Goal: Task Accomplishment & Management: Use online tool/utility

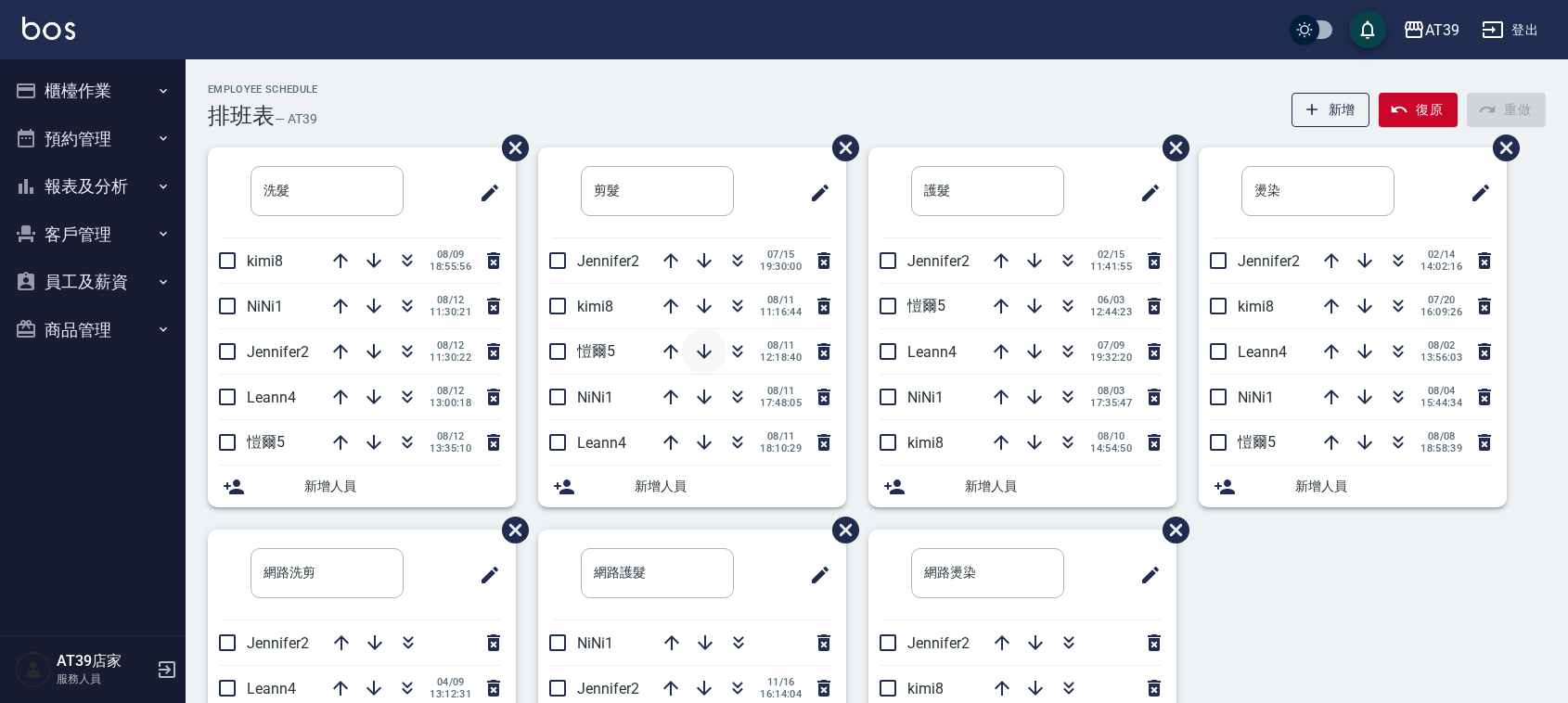
click at [701, 354] on icon "button" at bounding box center [704, 351] width 22 height 22
click at [733, 346] on icon "button" at bounding box center [738, 349] width 10 height 7
click at [260, 89] on h2 "Employee Schedule" at bounding box center [263, 89] width 110 height 12
click at [406, 310] on icon "button" at bounding box center [408, 309] width 10 height 7
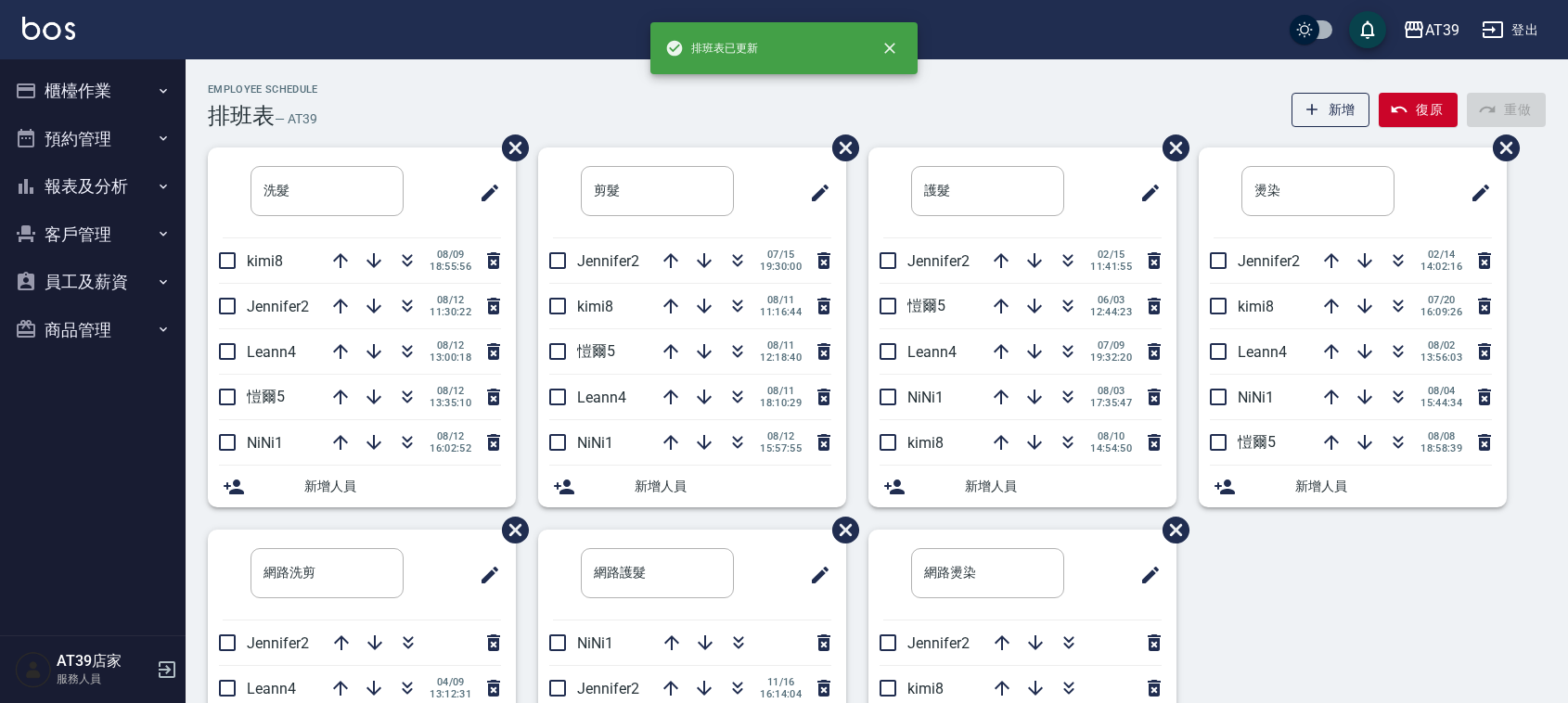
click at [303, 85] on h2 "Employee Schedule" at bounding box center [263, 89] width 110 height 12
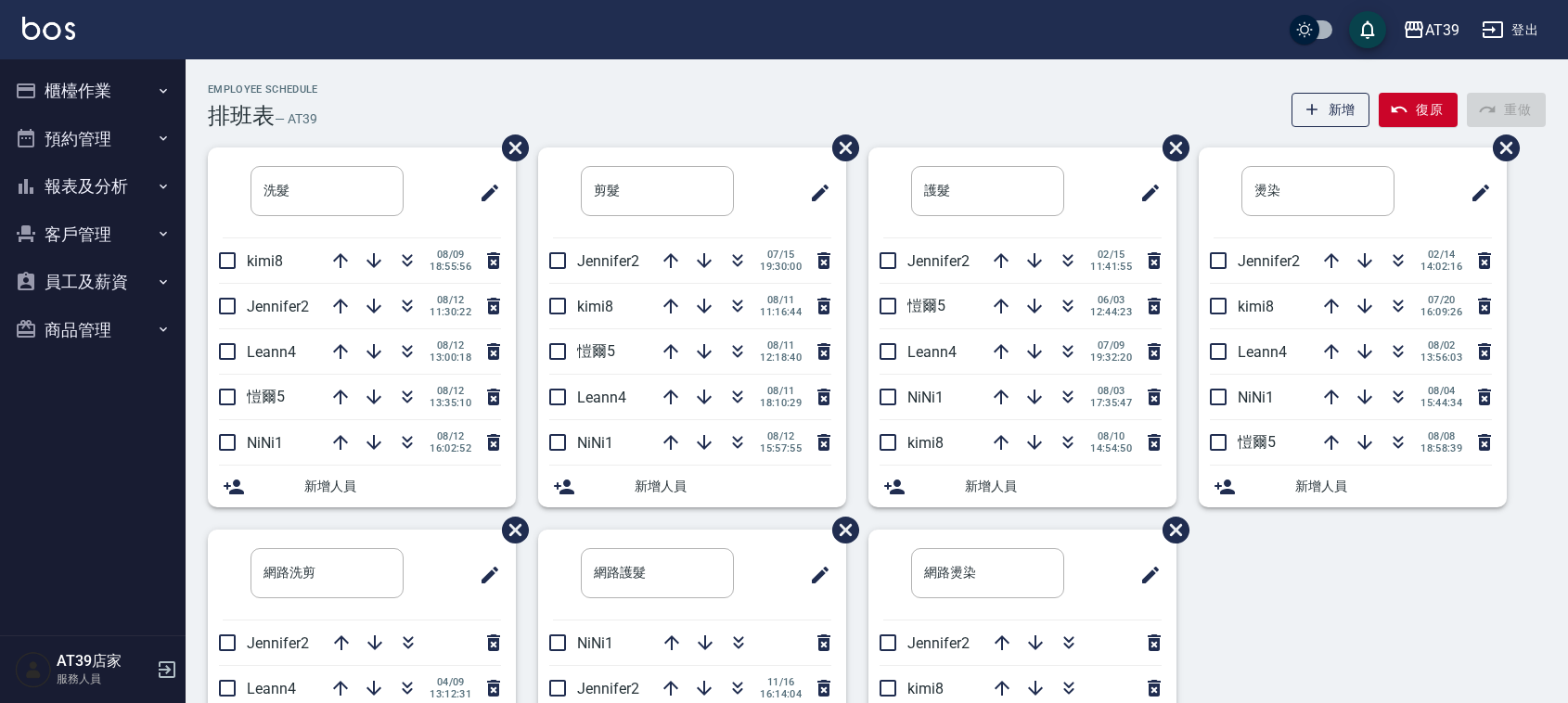
drag, startPoint x: 209, startPoint y: 84, endPoint x: 344, endPoint y: 113, distance: 138.1
click at [344, 113] on div "Employee Schedule 排班表 — AT39 新增 復原 重做" at bounding box center [877, 106] width 1338 height 46
drag, startPoint x: 344, startPoint y: 113, endPoint x: 172, endPoint y: 76, distance: 175.9
click at [172, 76] on div "AT39 登出 櫃檯作業 打帳單 帳單列表 現金收支登錄 每日結帳 排班表 現場電腦打卡 預約管理 預約管理 單日預約紀錄 單週預約紀錄 報表及分析 報表目錄…" at bounding box center [784, 459] width 1568 height 919
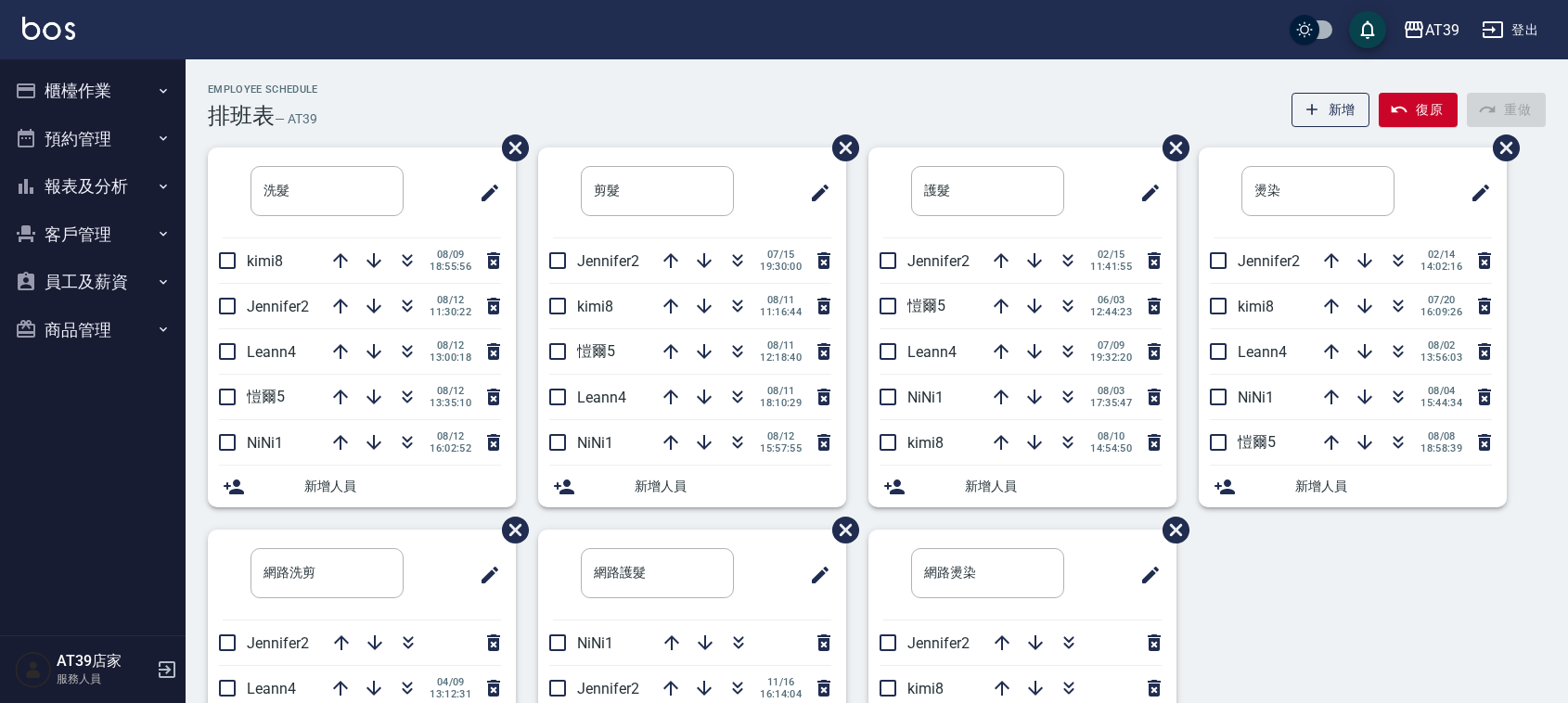
drag, startPoint x: 172, startPoint y: 76, endPoint x: 202, endPoint y: 71, distance: 30.4
click at [202, 71] on div "AT39 登出 櫃檯作業 打帳單 帳單列表 現金收支登錄 每日結帳 排班表 現場電腦打卡 預約管理 預約管理 單日預約紀錄 單週預約紀錄 報表及分析 報表目錄…" at bounding box center [784, 459] width 1568 height 919
click at [202, 71] on div "Employee Schedule 排班表 — AT39 新增 復原 重做 洗髮 ​ kimi8 [DATE] 18:55:56 Jennifer2 [DAT…" at bounding box center [878, 489] width 1383 height 859
click at [654, 75] on div "Employee Schedule 排班表 — AT39 新增 復原 重做 洗髮 ​ kimi8 [DATE] 18:55:56 Jennifer2 [DAT…" at bounding box center [878, 489] width 1383 height 859
click at [341, 401] on icon "button" at bounding box center [340, 397] width 22 height 22
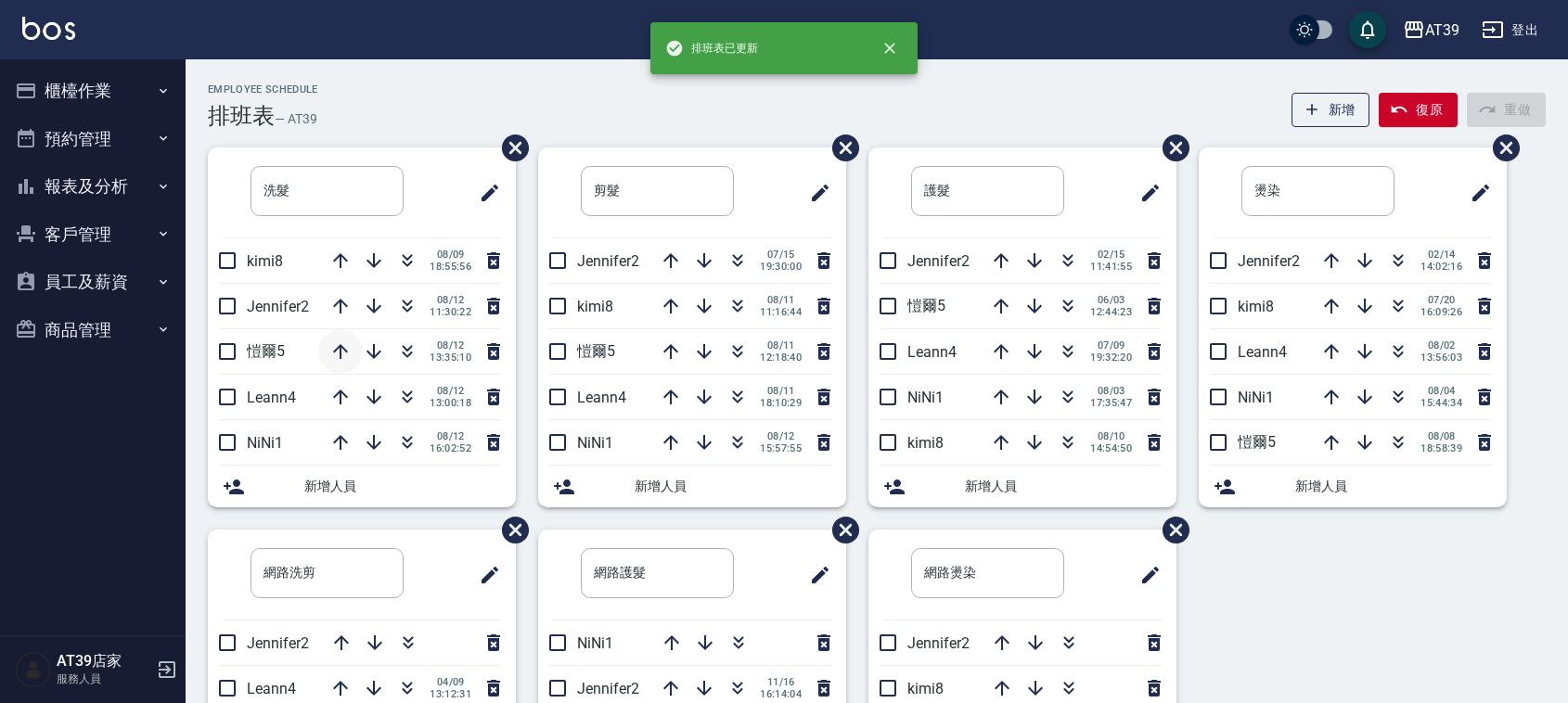
click at [337, 355] on icon "button" at bounding box center [340, 351] width 22 height 22
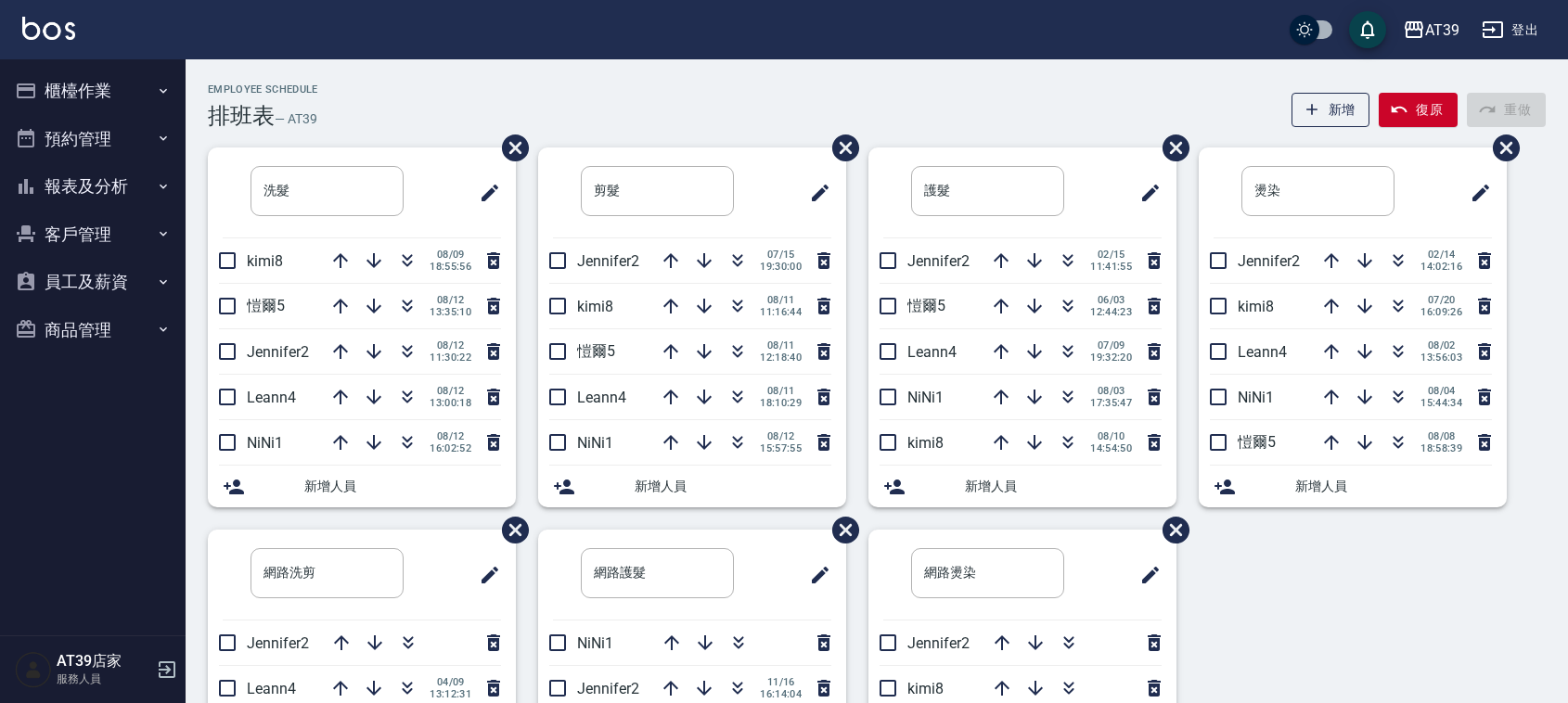
click at [1387, 603] on div "洗髮 ​ kimi8 [DATE] 18:55:56 [PERSON_NAME]爾5 [DATE] 13:35:10 Jennifer2 [DATE] 11:…" at bounding box center [866, 529] width 1360 height 764
click at [605, 80] on div "Employee Schedule 排班表 — AT39 新增 復原 重做 洗髮 ​ kimi8 [DATE] 18:55:56 [PERSON_NAME]爾…" at bounding box center [878, 489] width 1383 height 859
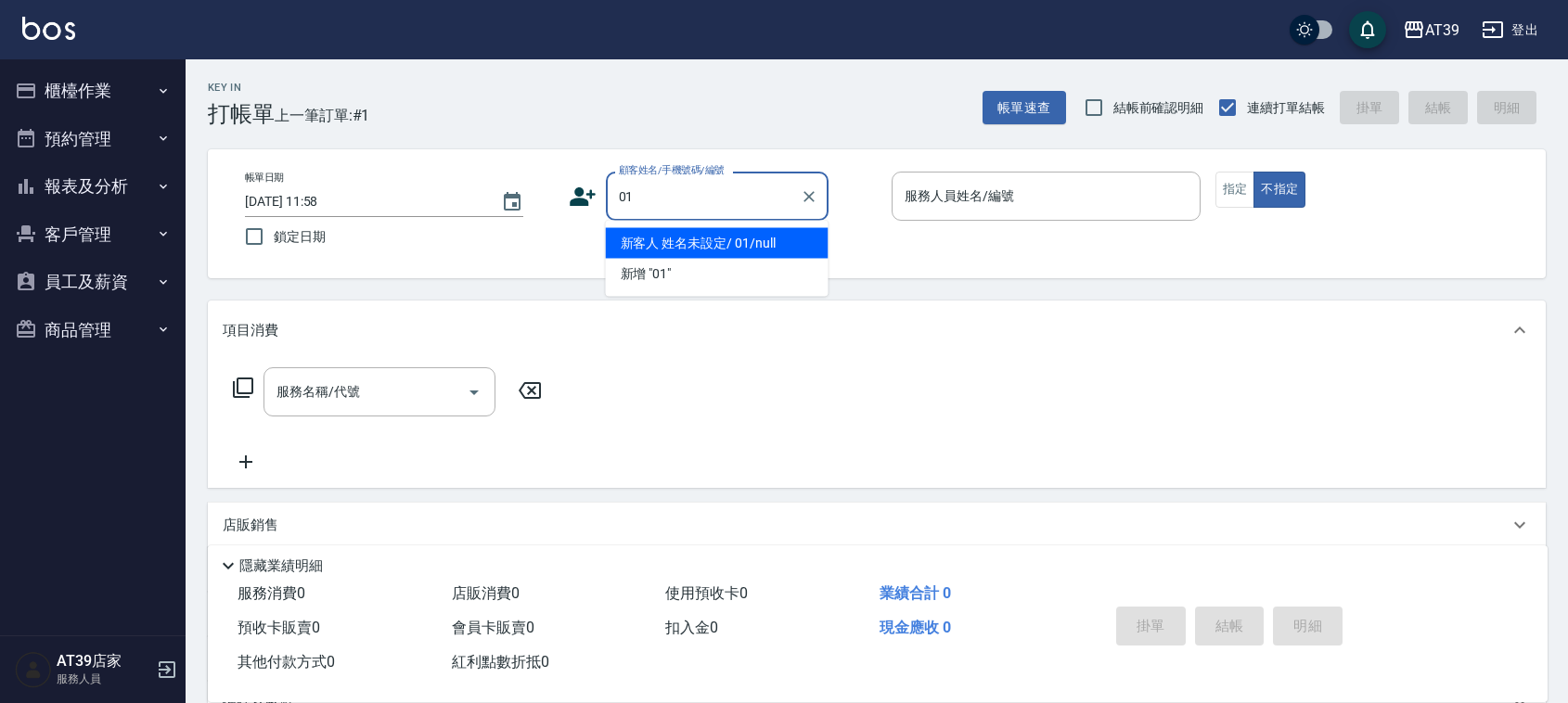
type input "新客人 姓名未設定/ 01/null"
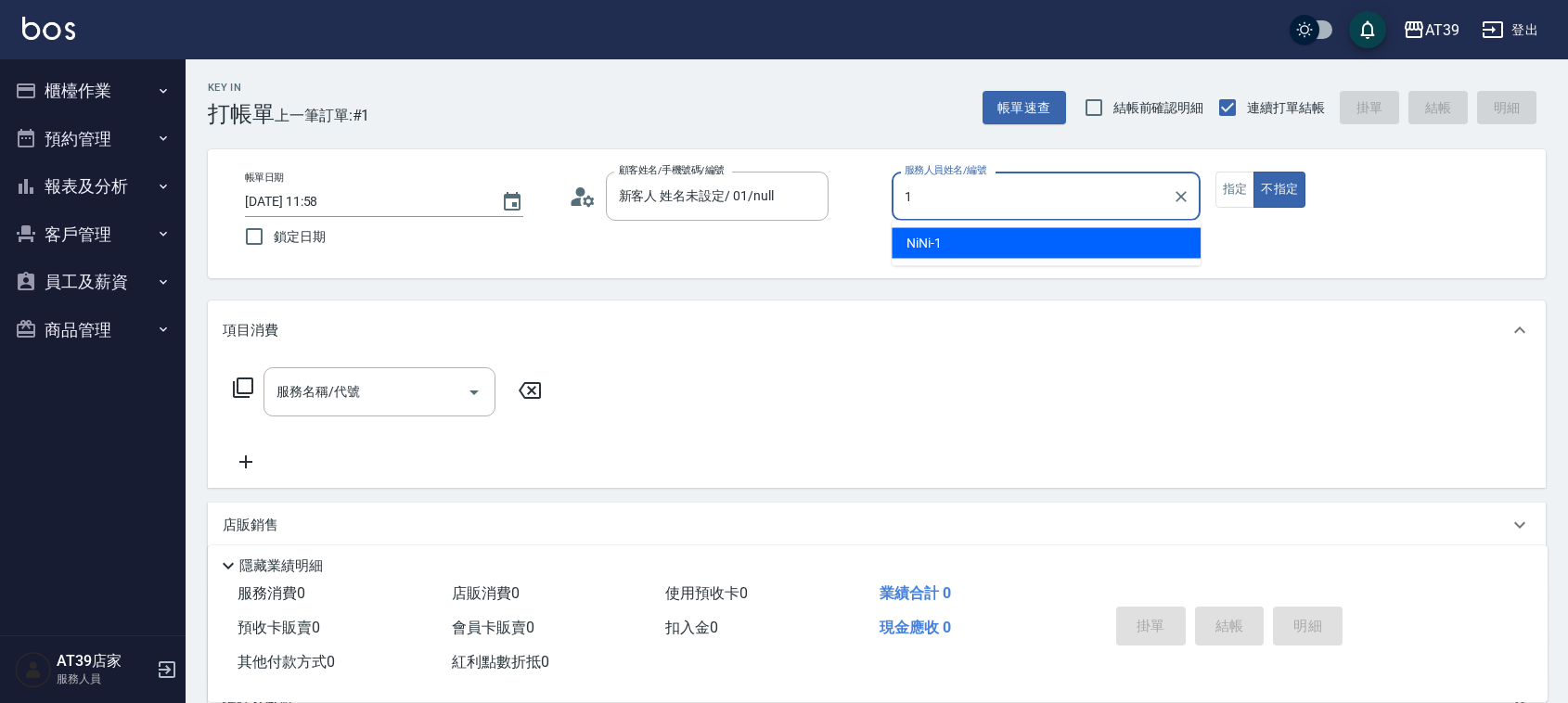
type input "NiNi-1"
type button "false"
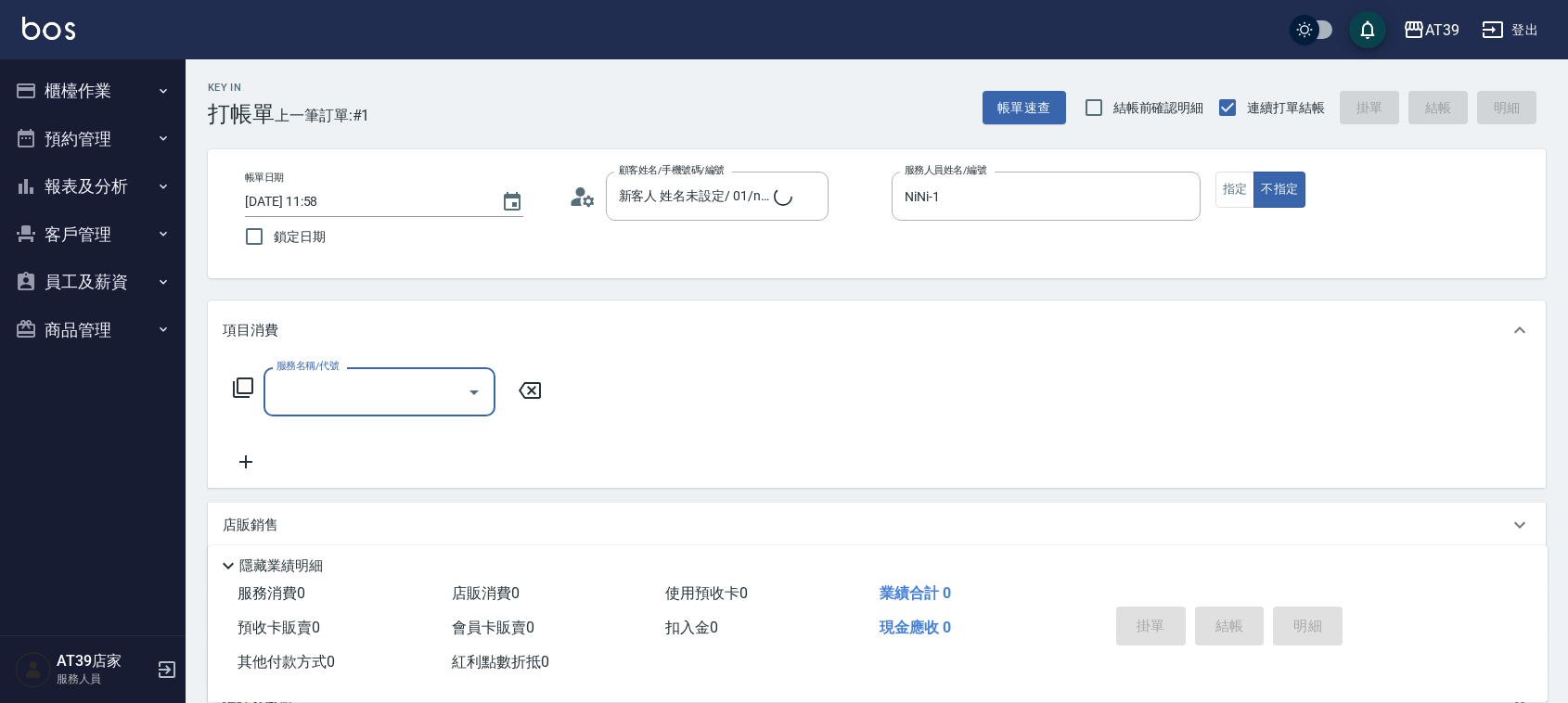
type input "新客人 姓名未設定/01/null"
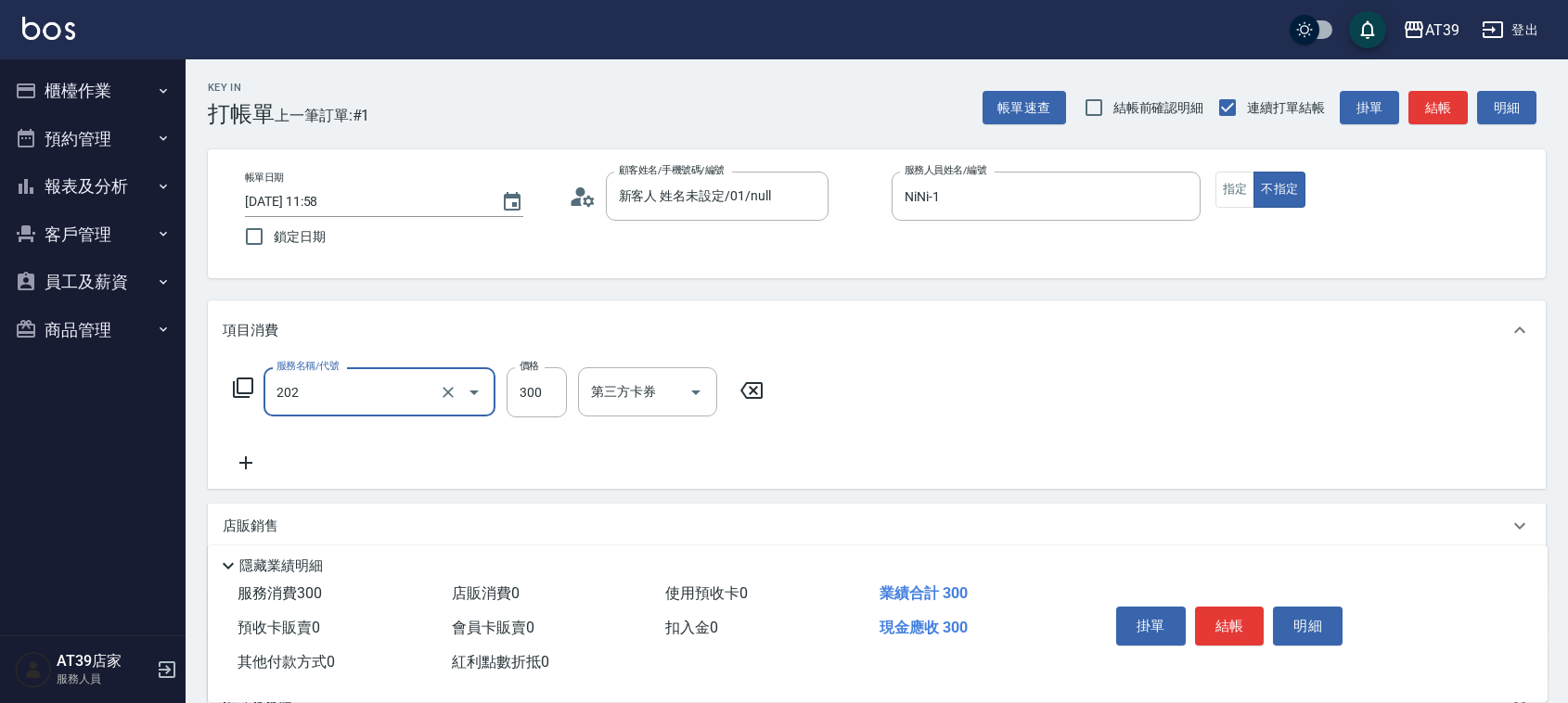
type input "A級單剪(202)"
type input "400"
click at [1230, 188] on button "指定" at bounding box center [1236, 190] width 40 height 36
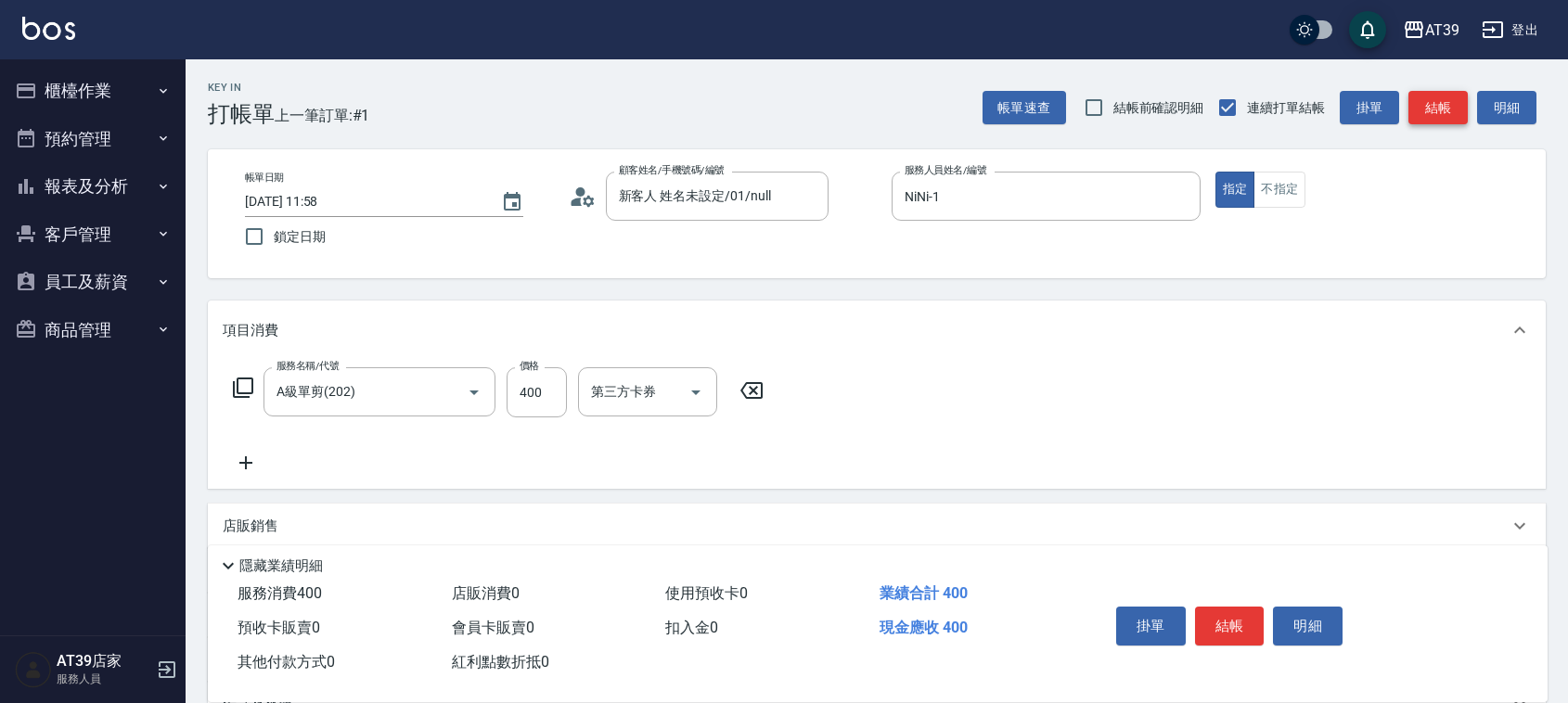
click at [1455, 103] on button "結帳" at bounding box center [1439, 107] width 60 height 35
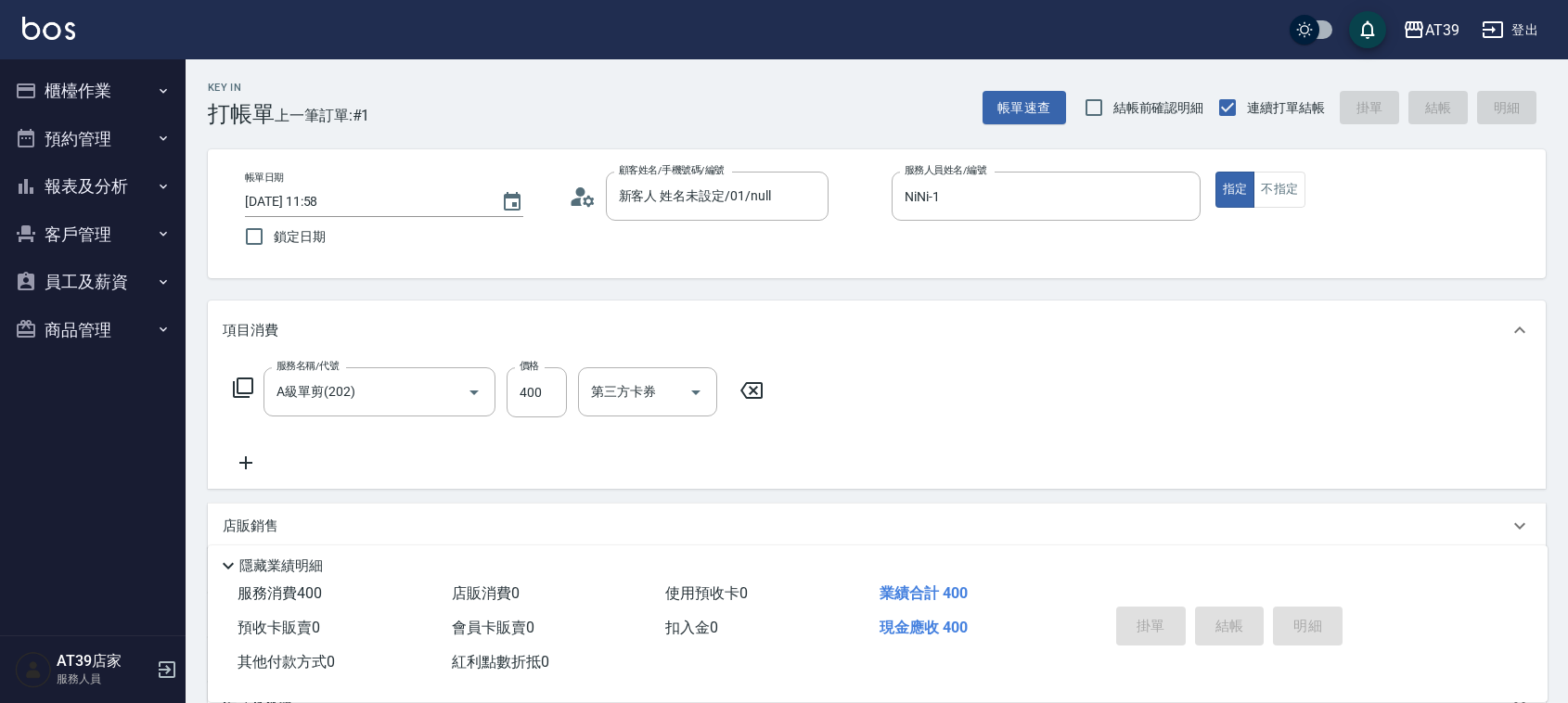
type input "2025/08/12 15:41"
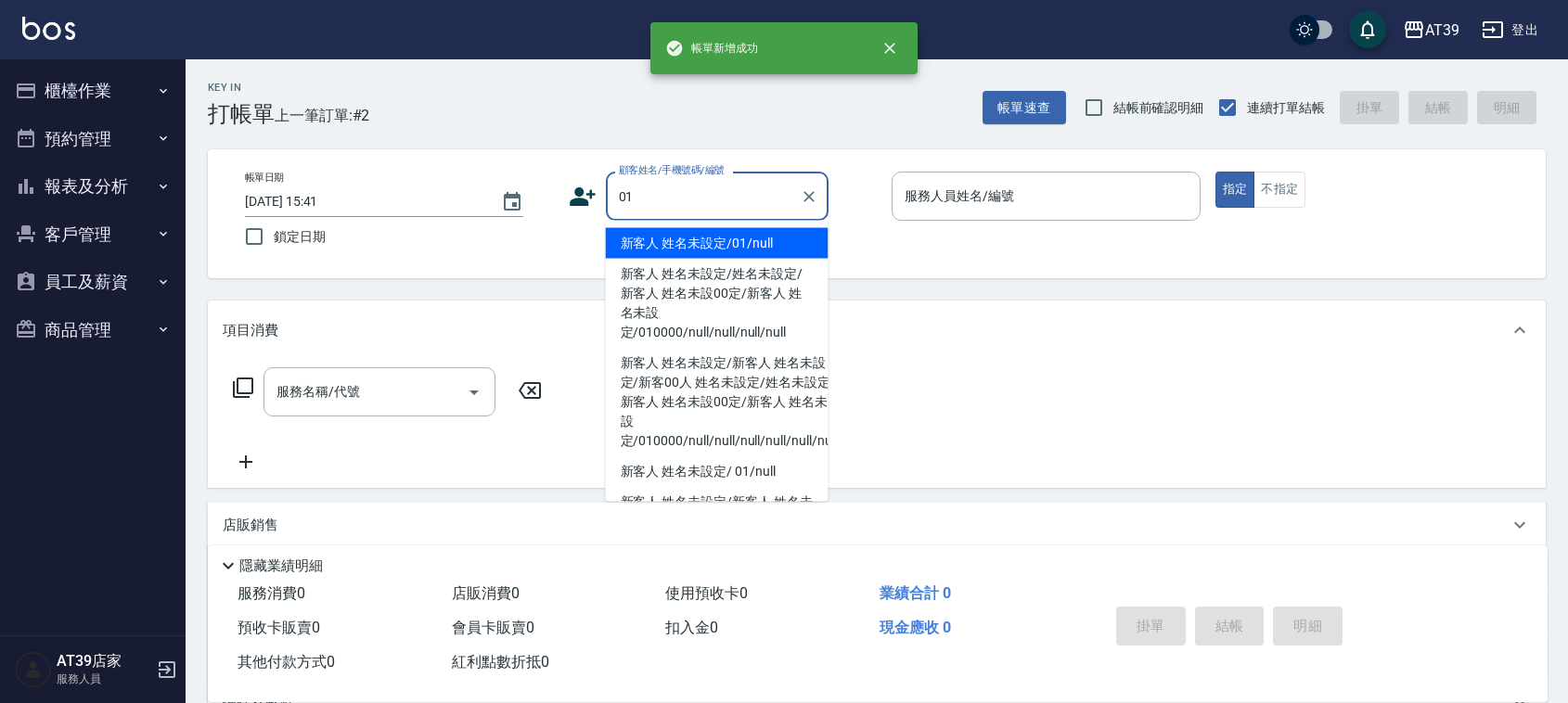
type input "新客人 姓名未設定/01/null"
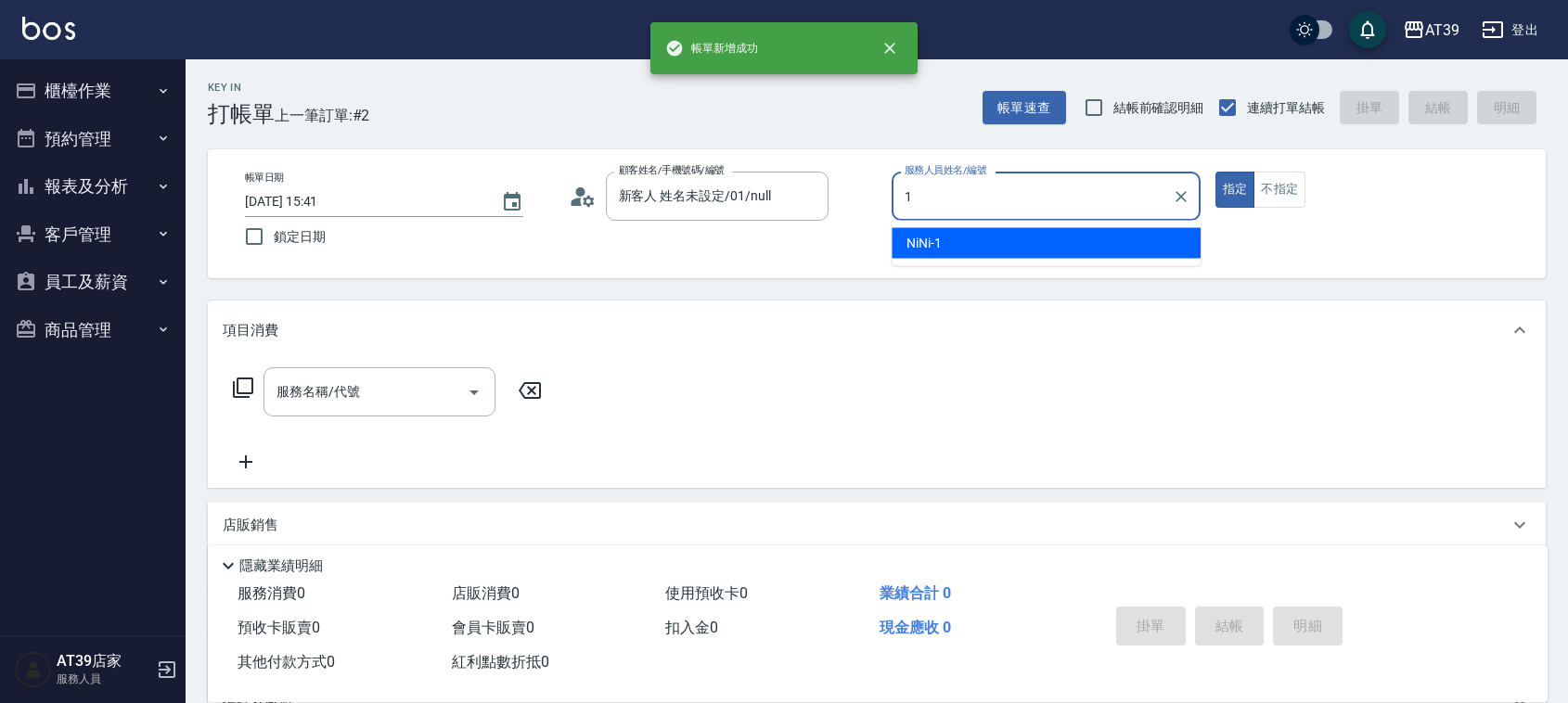
type input "NiNi-1"
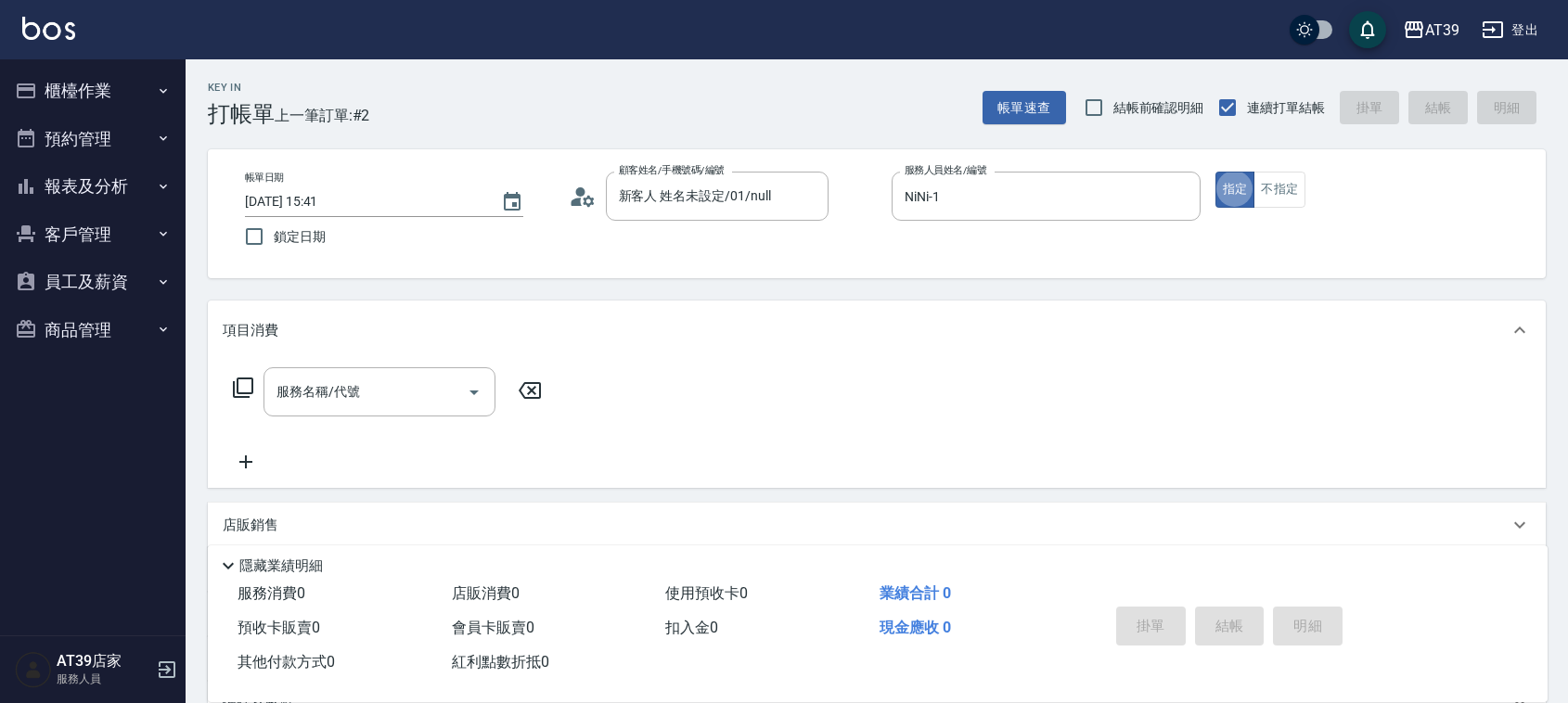
type button "true"
type input "4"
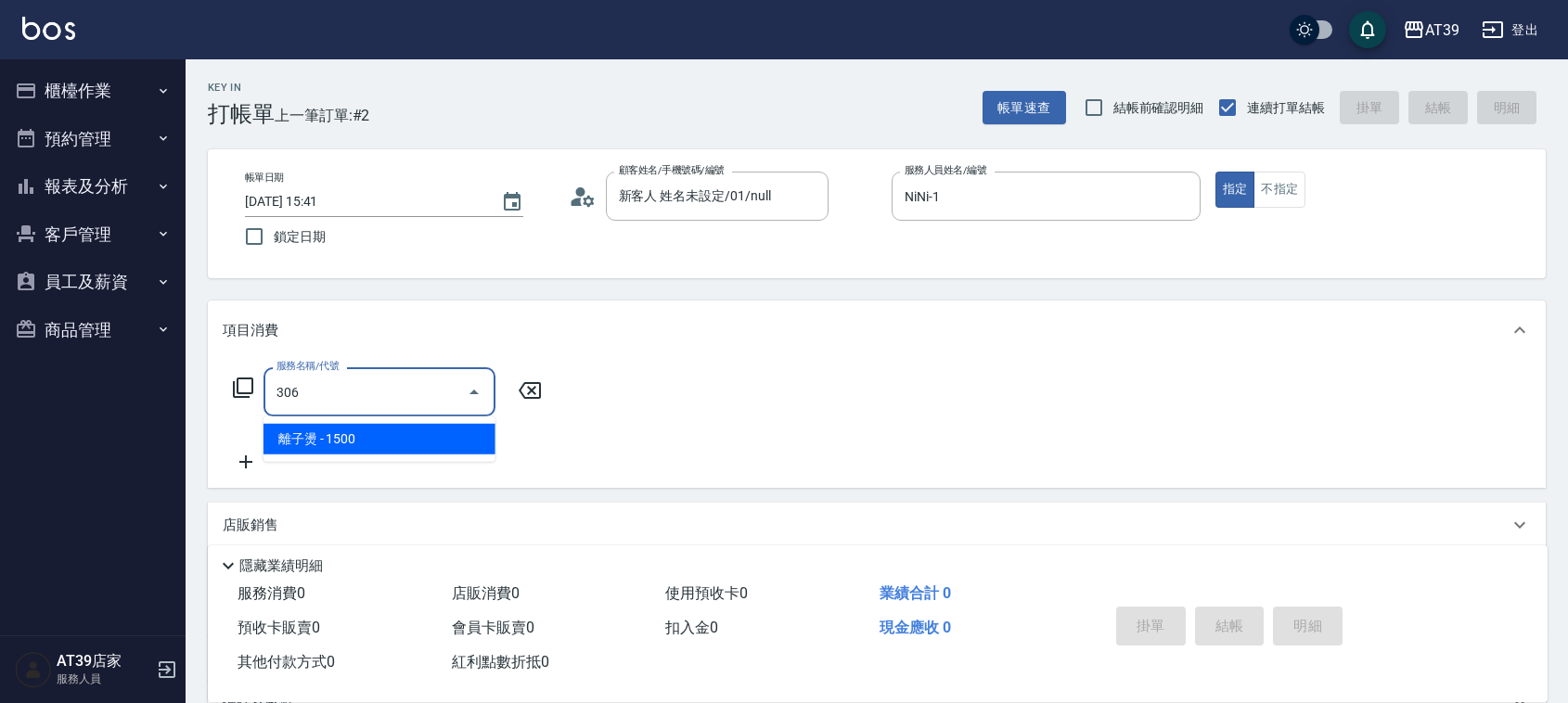
type input "離子燙(306)"
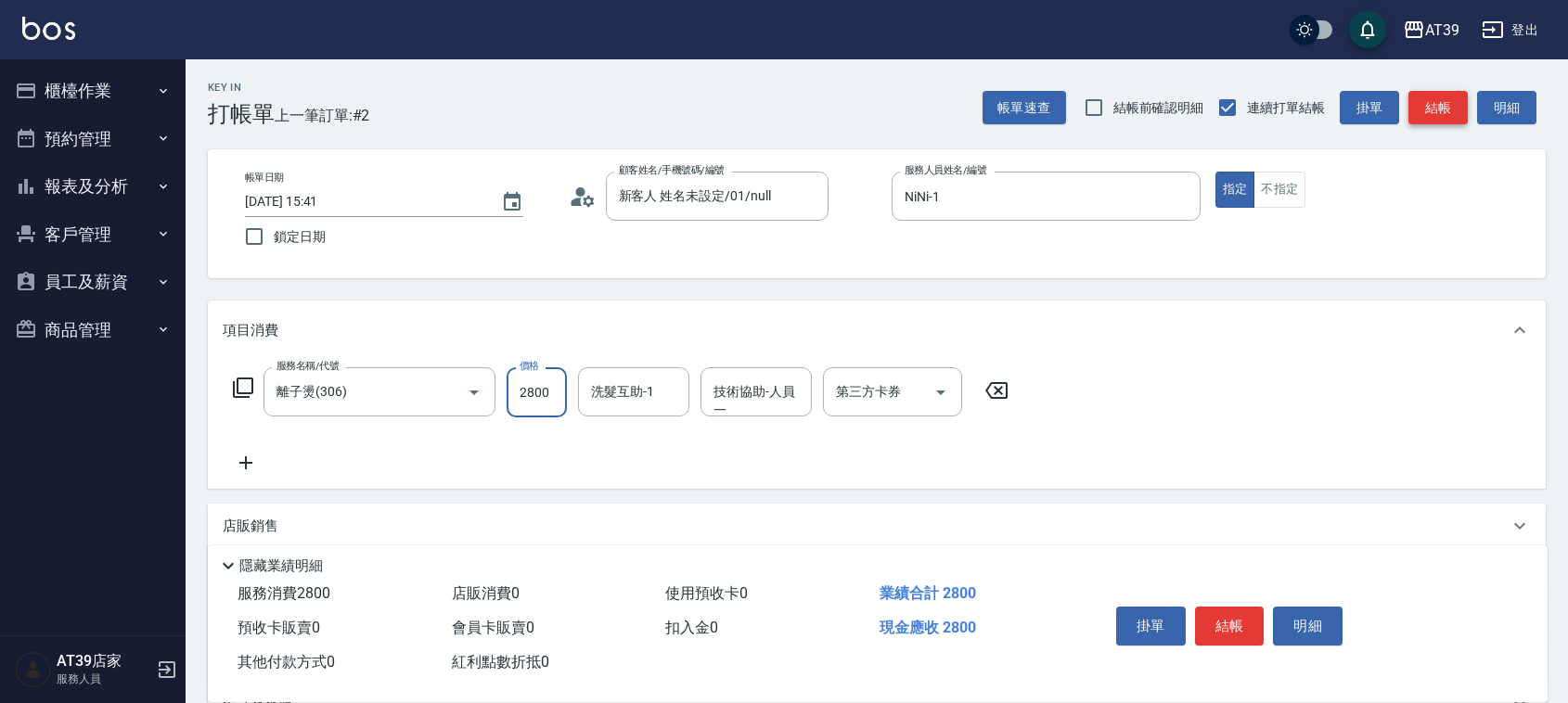
type input "2800"
drag, startPoint x: 1452, startPoint y: 99, endPoint x: 1492, endPoint y: 158, distance: 71.3
click at [1492, 158] on div "Key In 打帳單 上一筆訂單:#2 帳單速查 結帳前確認明細 連續打單結帳 掛單 結帳 明細 帳單日期 2025/08/12 15:41 鎖定日期 顧客姓…" at bounding box center [878, 481] width 1383 height 844
click at [1446, 118] on button "結帳" at bounding box center [1439, 107] width 60 height 35
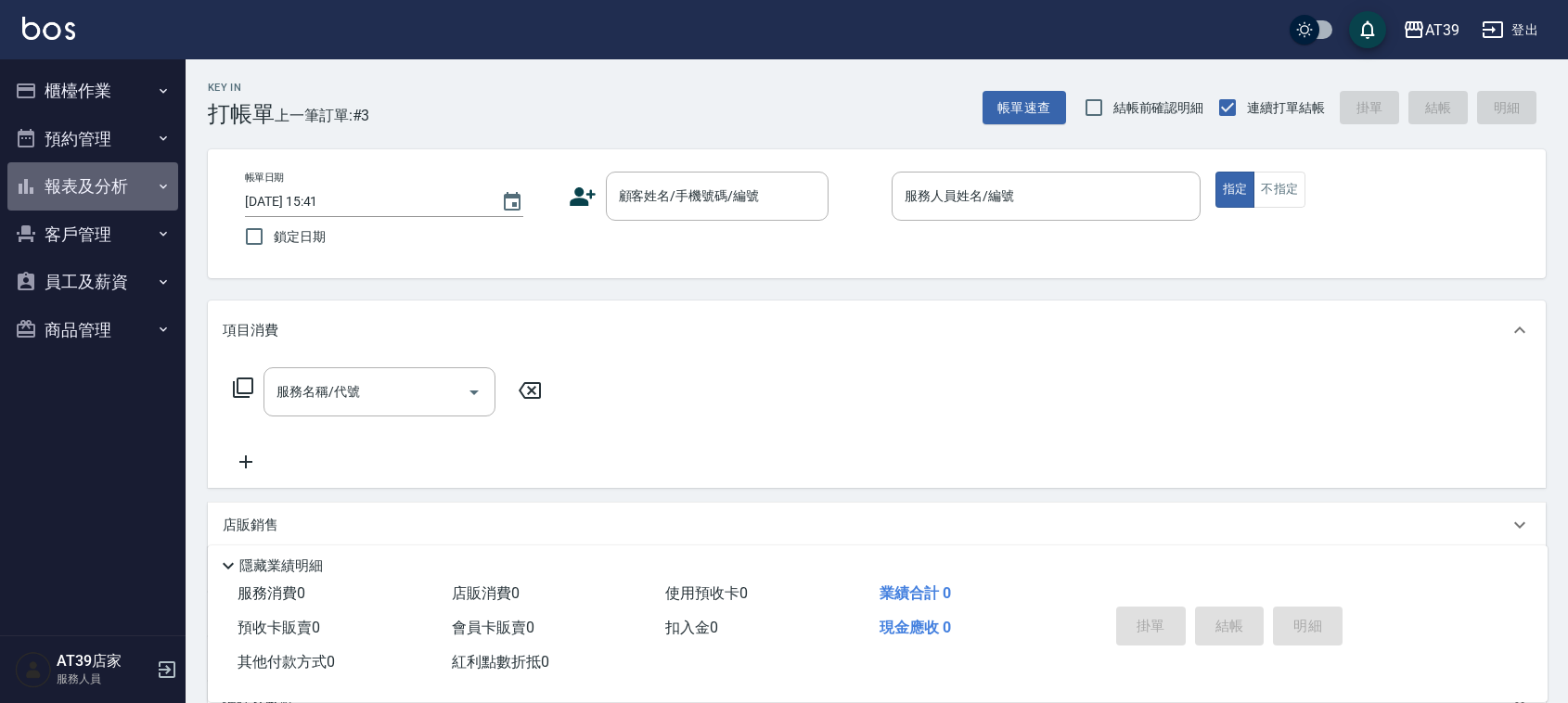
drag, startPoint x: 25, startPoint y: 173, endPoint x: 16, endPoint y: 188, distance: 17.5
click at [16, 188] on icon "button" at bounding box center [26, 186] width 22 height 22
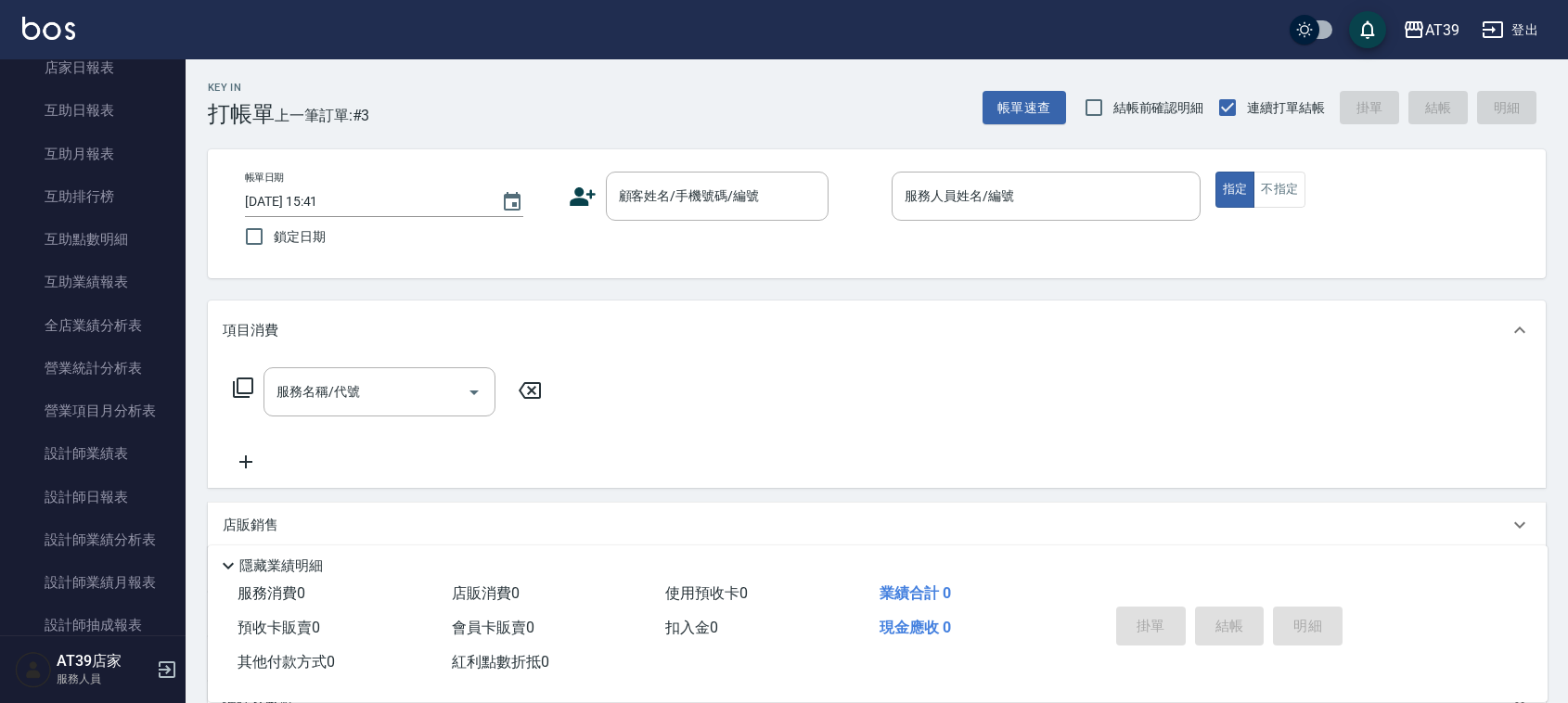
scroll to position [266, 0]
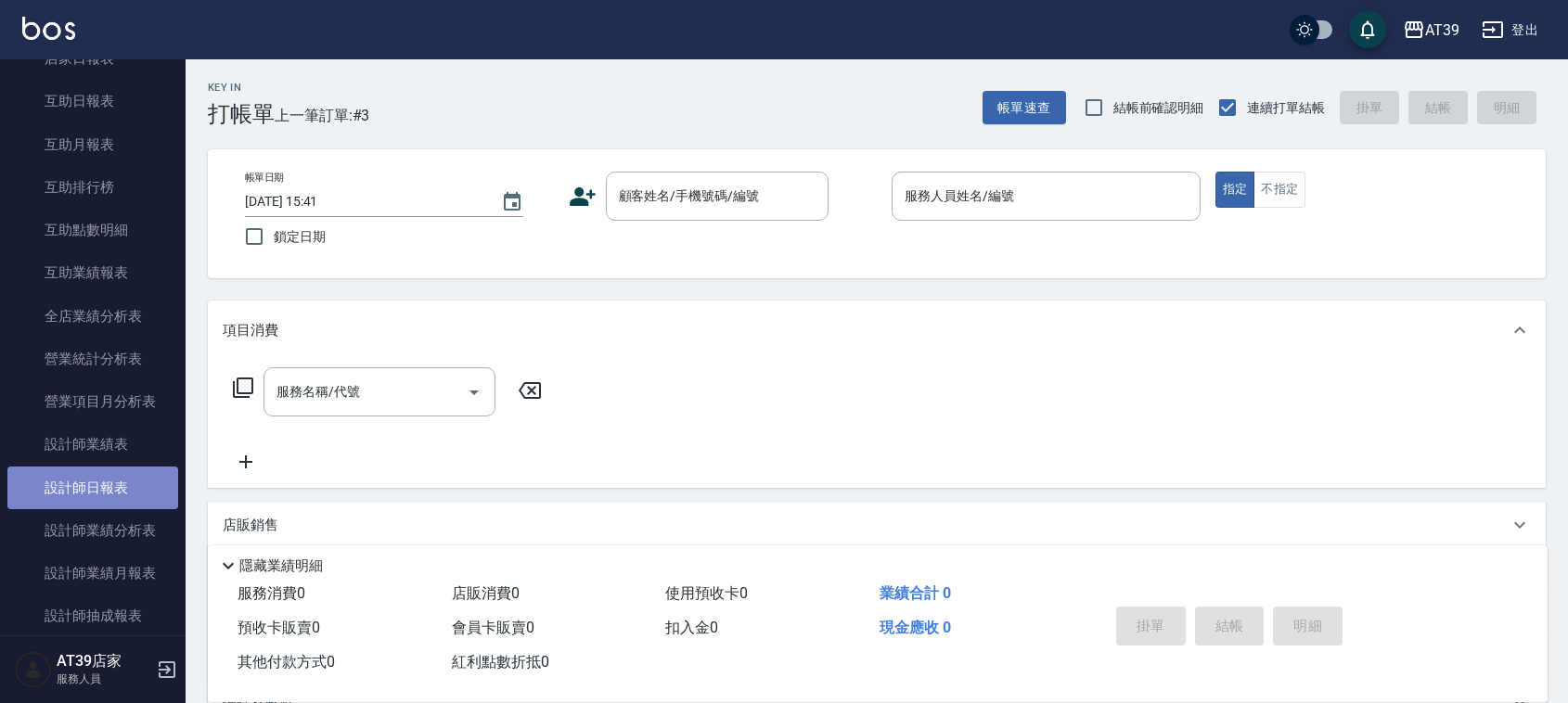
click at [117, 494] on link "設計師日報表" at bounding box center [93, 487] width 171 height 43
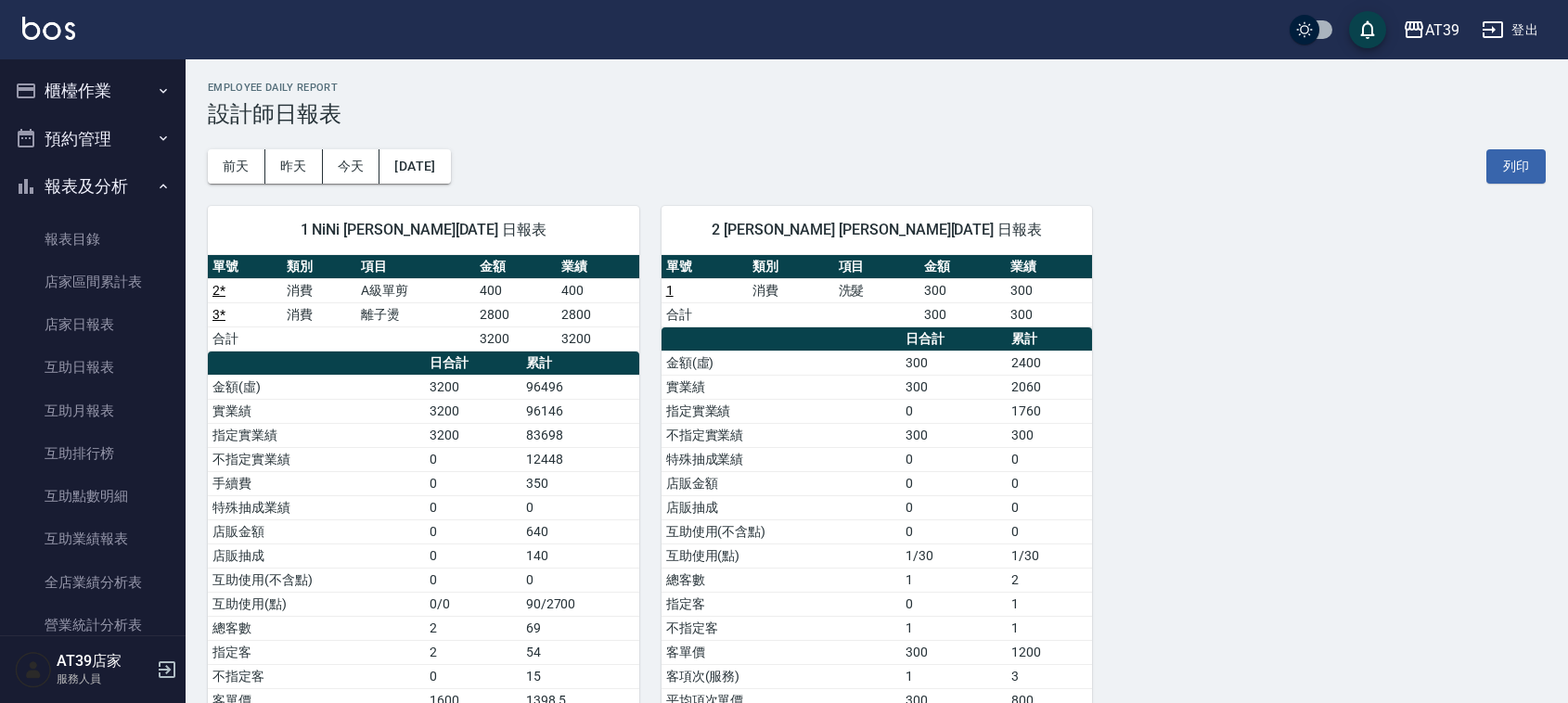
click at [118, 89] on button "櫃檯作業" at bounding box center [93, 90] width 171 height 48
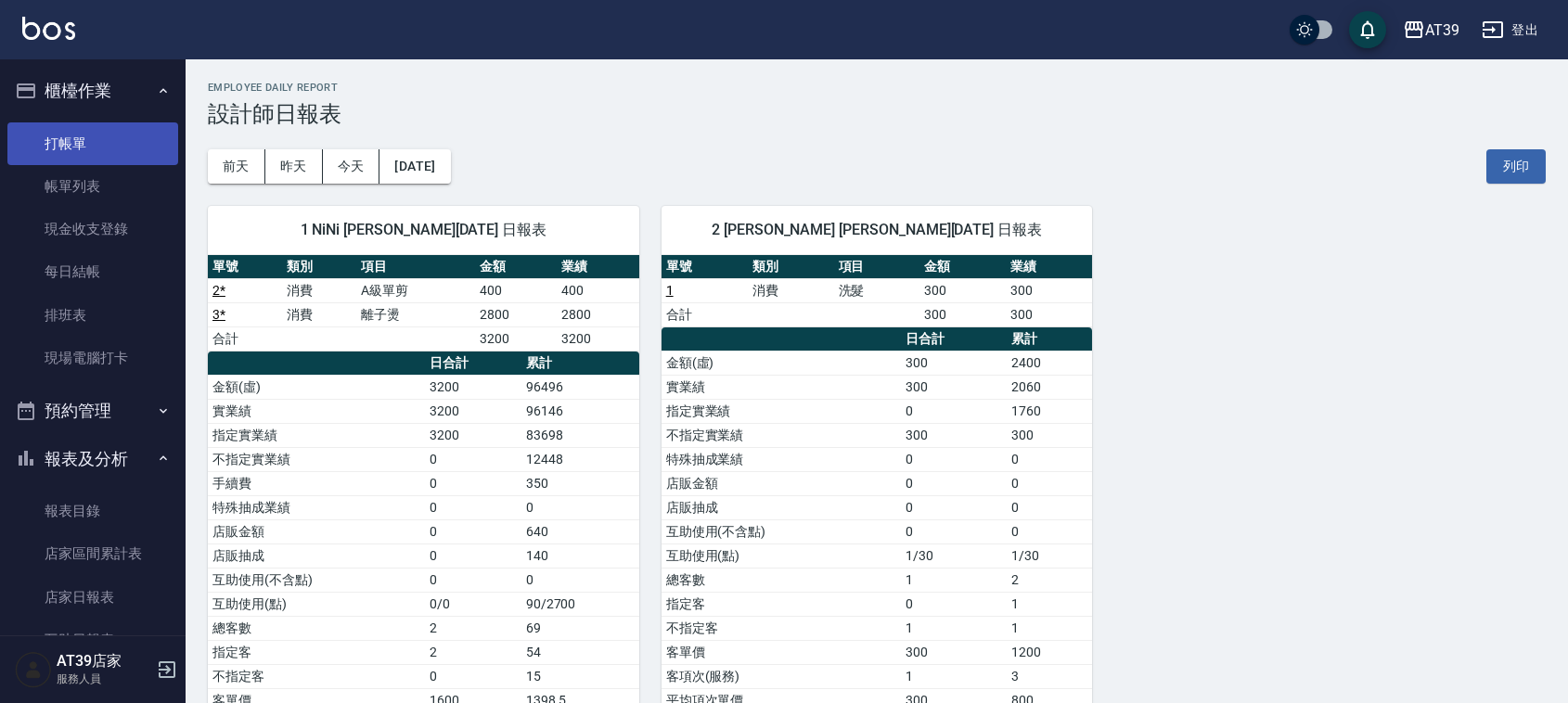
click at [122, 130] on link "打帳單" at bounding box center [93, 143] width 171 height 43
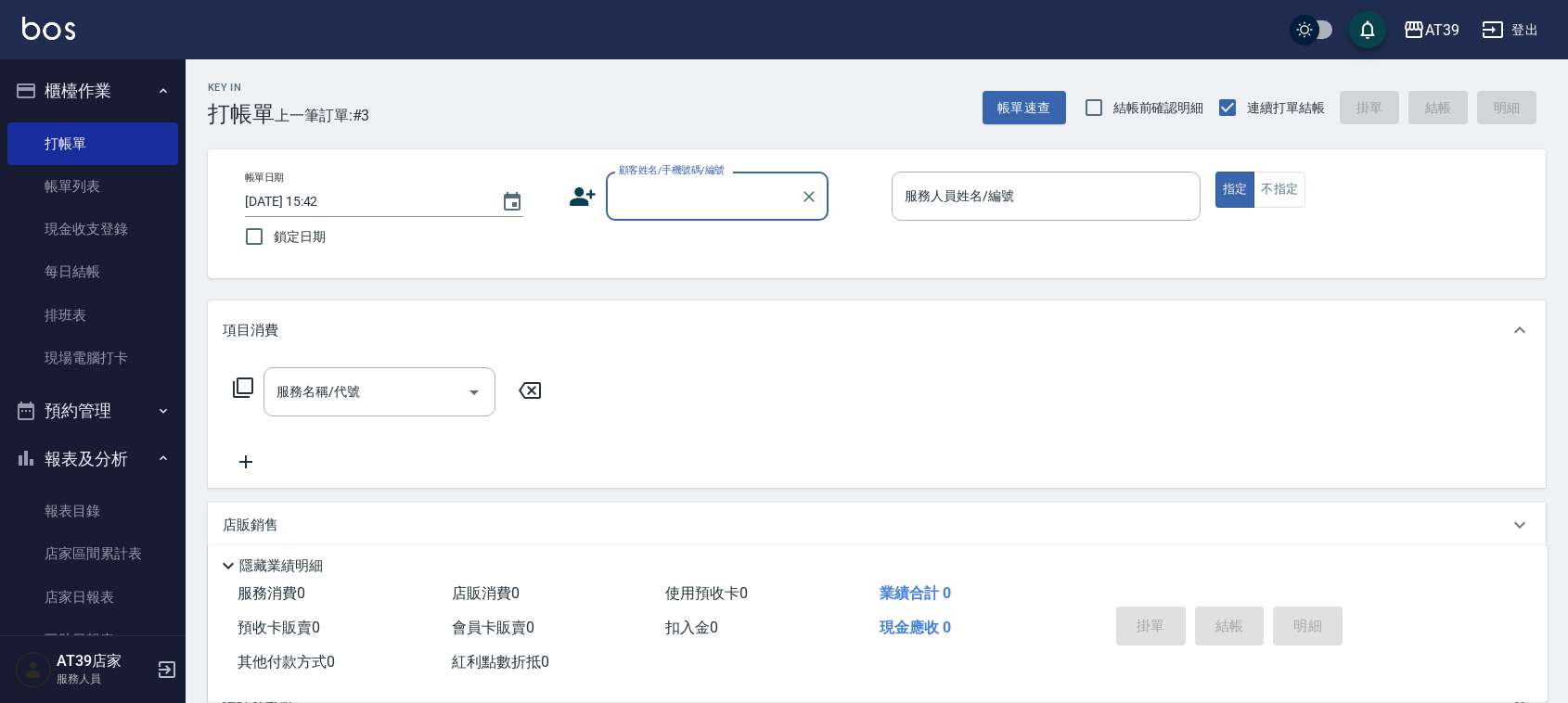
click at [84, 89] on button "櫃檯作業" at bounding box center [93, 90] width 171 height 48
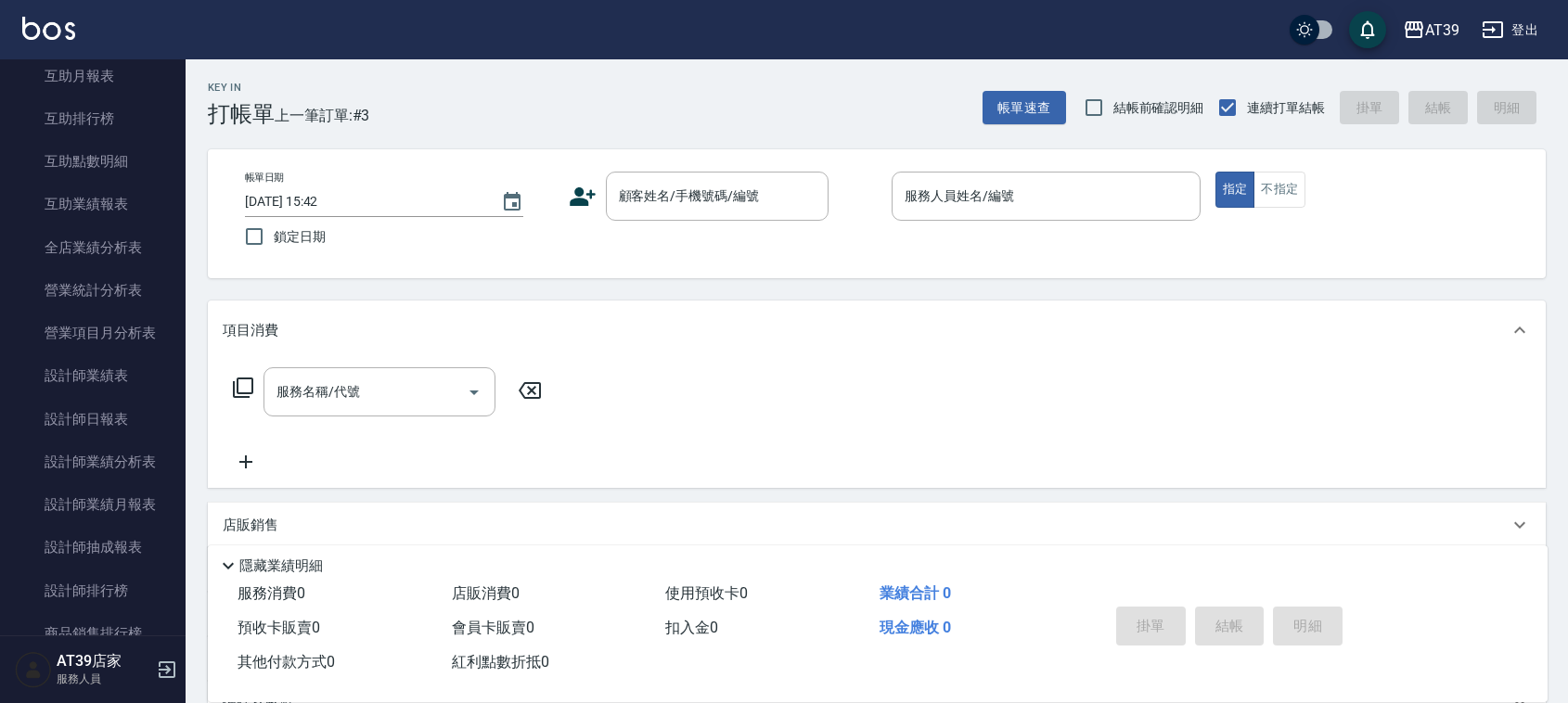
scroll to position [348, 0]
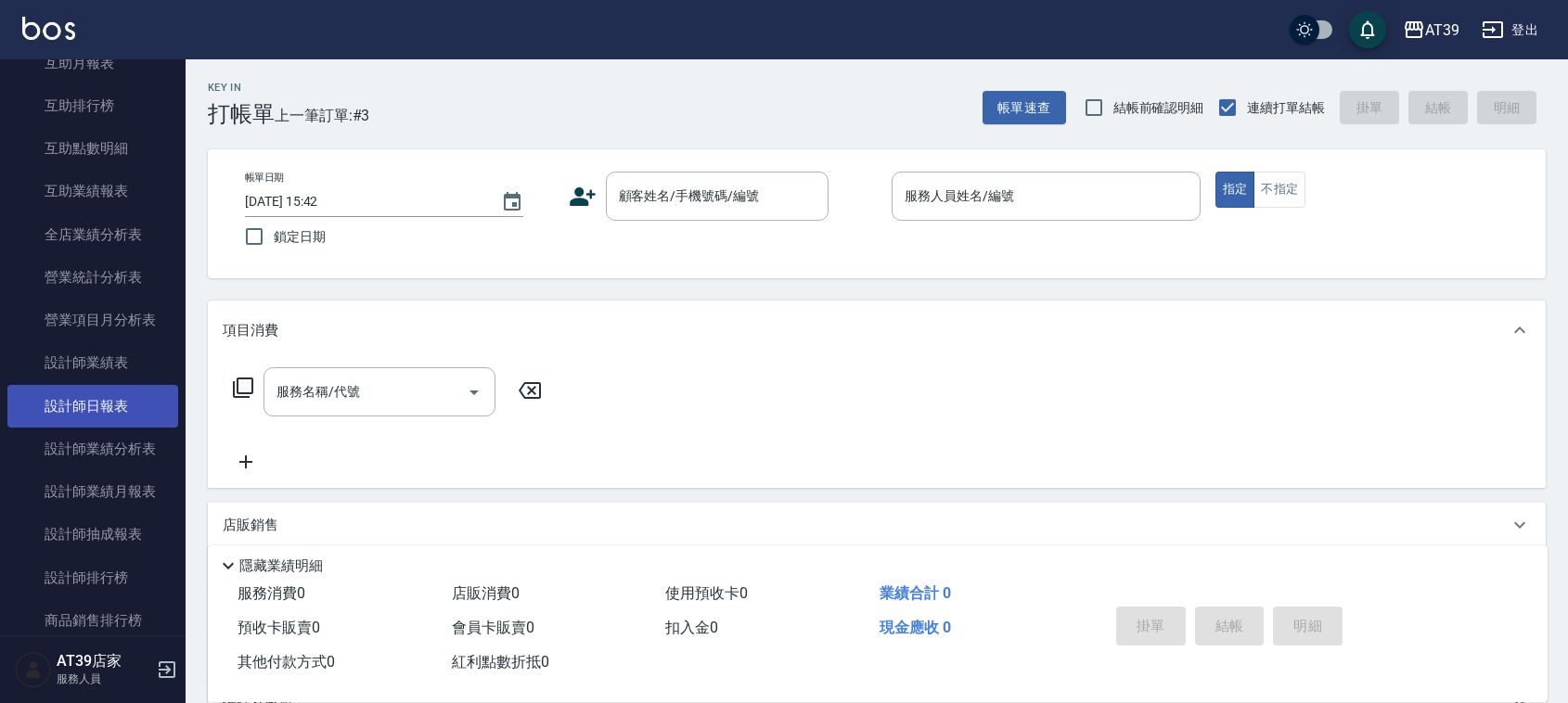
click at [116, 402] on link "設計師日報表" at bounding box center [93, 406] width 171 height 43
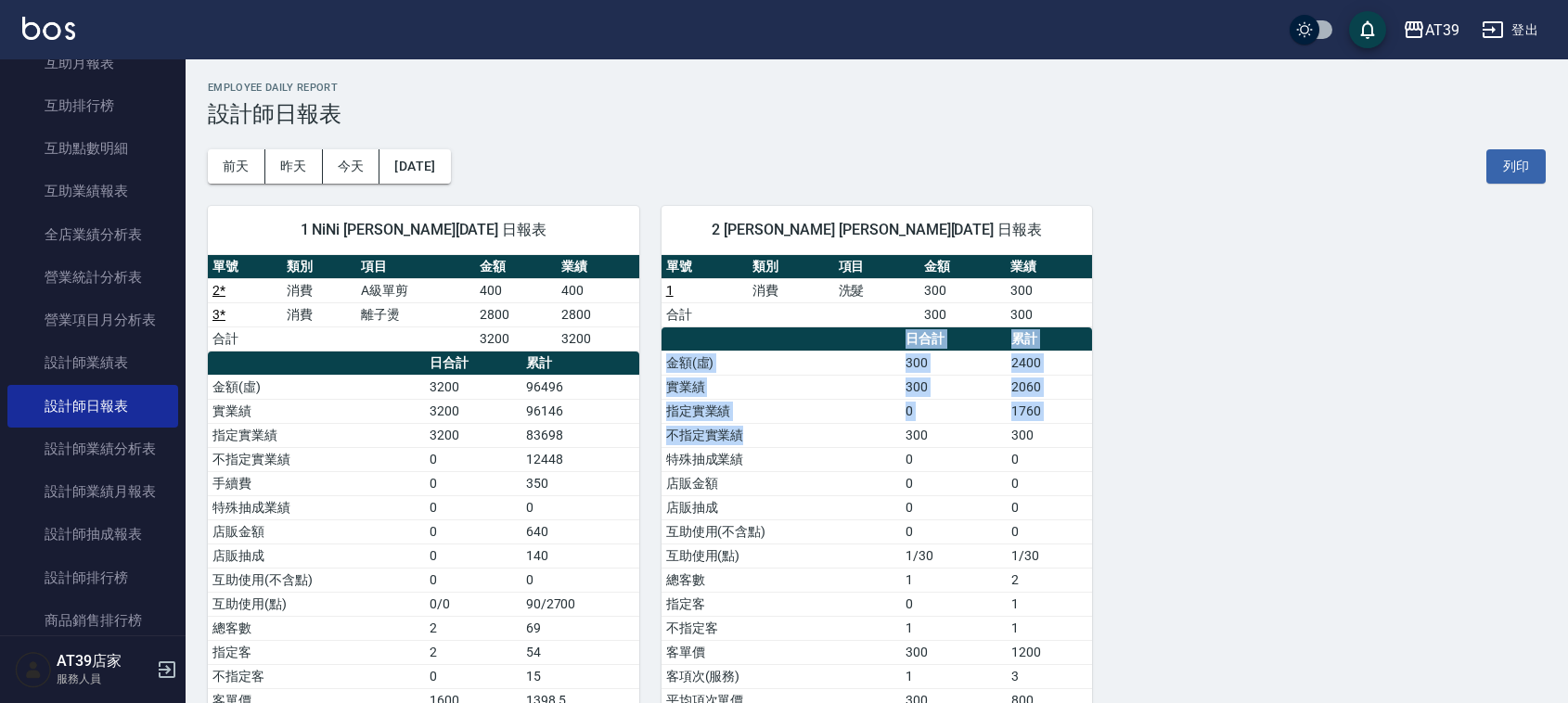
drag, startPoint x: 750, startPoint y: 425, endPoint x: 736, endPoint y: 313, distance: 112.9
click at [738, 322] on div "單號 類別 項目 金額 業績 1 消費 洗髮 300 300 合計 300 300 日合計 累計 金額(虛) 300 2400 實業績 300 2060 指定…" at bounding box center [878, 483] width 432 height 458
click at [735, 229] on span "2 Jennifer 楊舒馨 08/12/2025 日報表" at bounding box center [877, 230] width 387 height 19
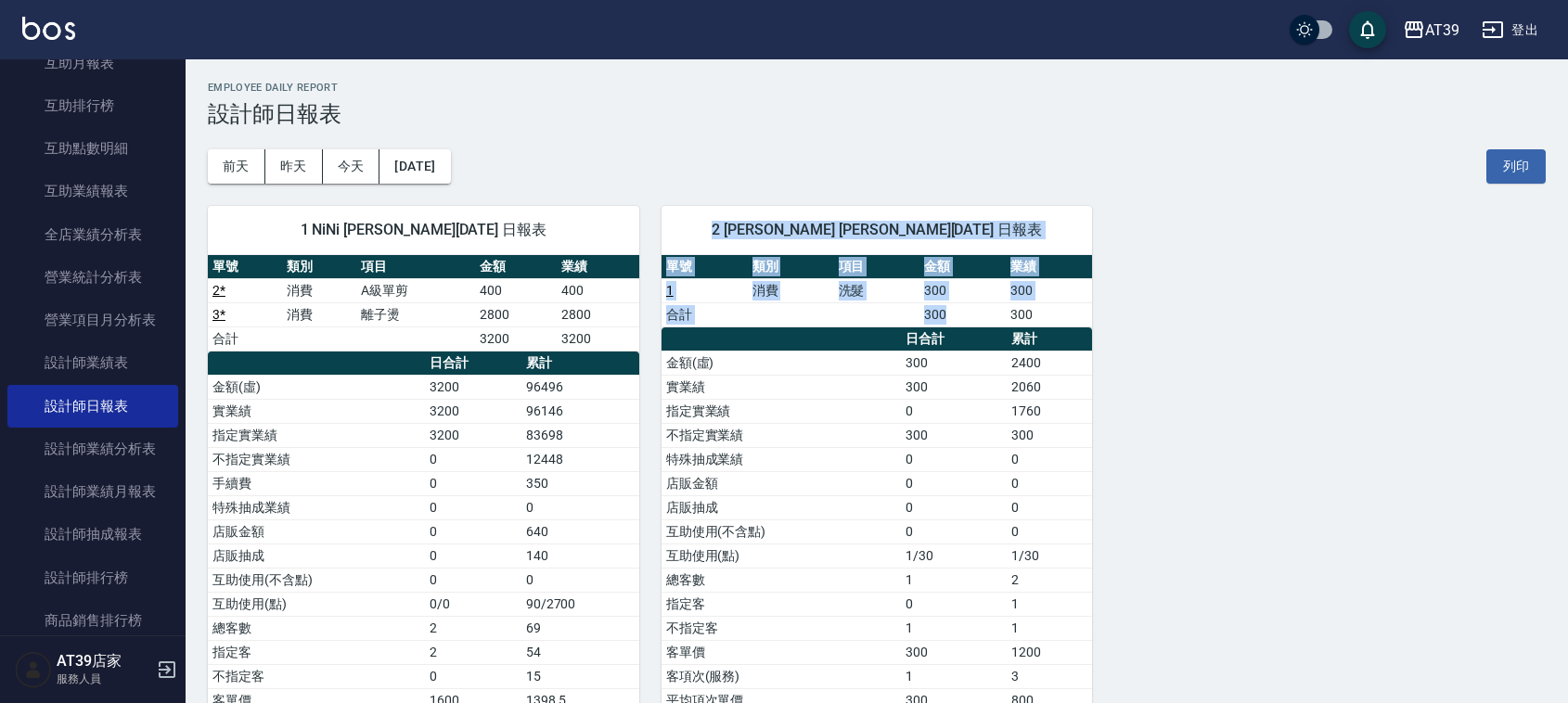
drag, startPoint x: 735, startPoint y: 229, endPoint x: 994, endPoint y: 308, distance: 270.8
click at [994, 308] on div "2 Jennifer 楊舒馨 08/12/2025 日報表 單號 類別 項目 金額 業績 1 消費 洗髮 300 300 合計 300 300 日合計 累計 …" at bounding box center [878, 470] width 432 height 529
click at [994, 308] on td "300" at bounding box center [962, 314] width 87 height 24
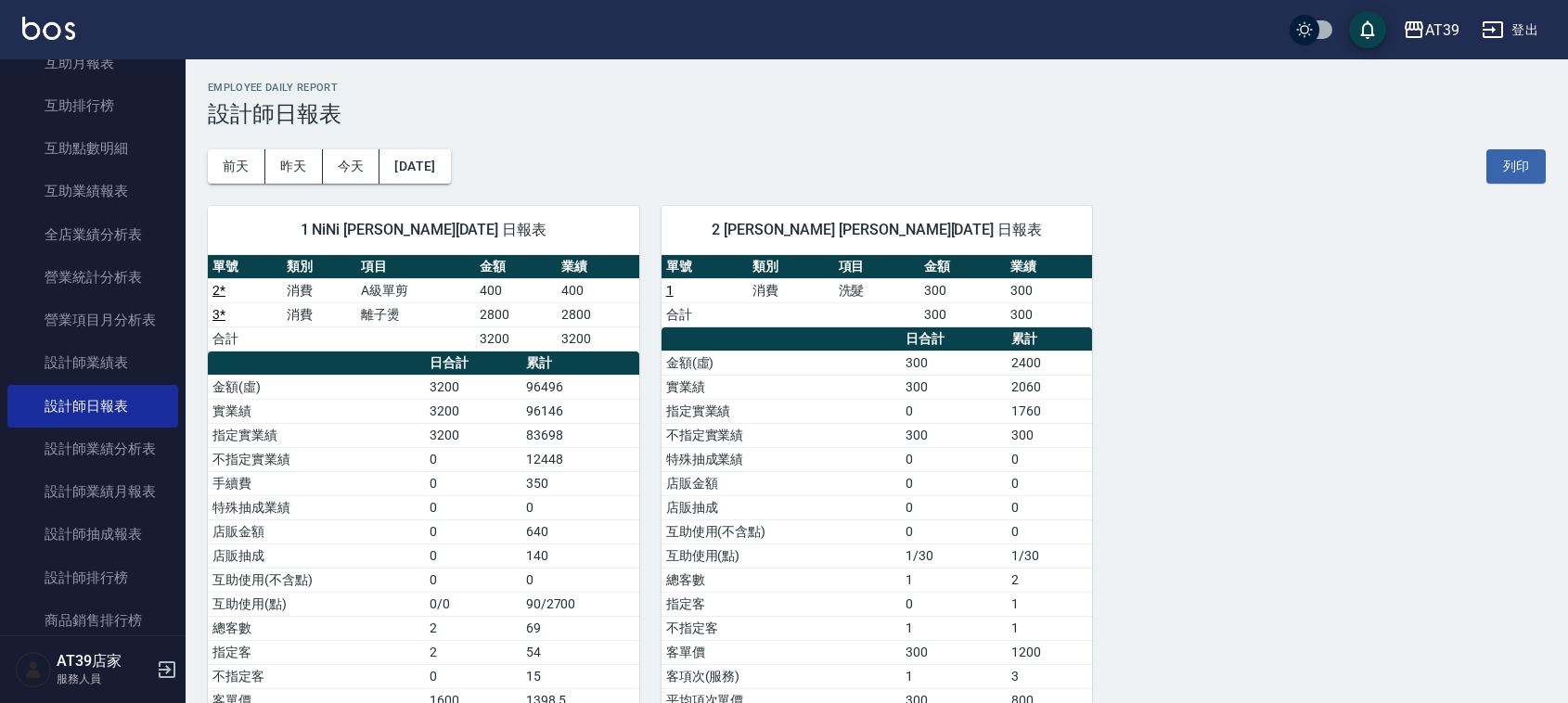
click at [994, 308] on td "300" at bounding box center [962, 314] width 87 height 24
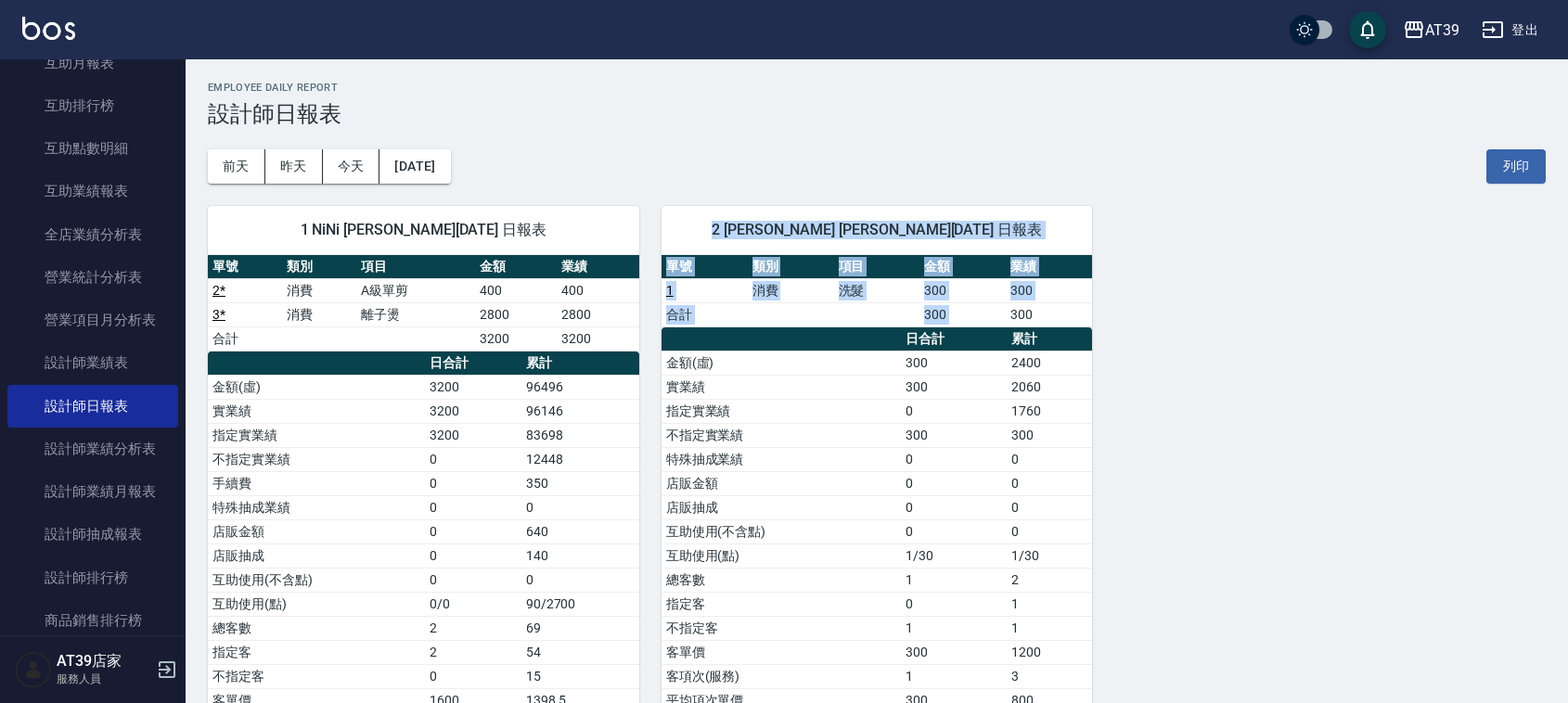
drag, startPoint x: 994, startPoint y: 308, endPoint x: 873, endPoint y: 221, distance: 149.0
click at [873, 221] on div "2 Jennifer 楊舒馨 08/12/2025 日報表 單號 類別 項目 金額 業績 1 消費 洗髮 300 300 合計 300 300 日合計 累計 …" at bounding box center [878, 470] width 432 height 529
click at [873, 221] on span "2 Jennifer 楊舒馨 08/12/2025 日報表" at bounding box center [877, 230] width 387 height 19
